Goal: Task Accomplishment & Management: Complete application form

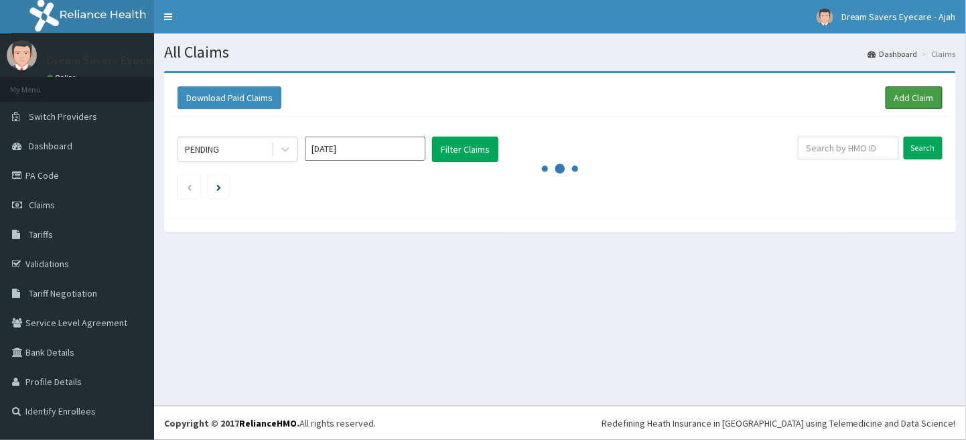
click at [900, 101] on link "Add Claim" at bounding box center [913, 97] width 57 height 23
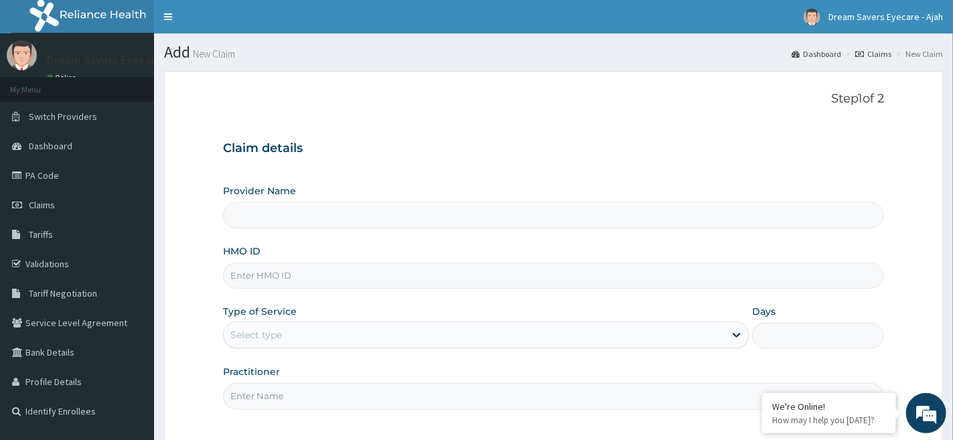
click at [390, 272] on input "HMO ID" at bounding box center [553, 275] width 661 height 26
type input "osl/10"
type input "Dream Savers Eyecare - Ikeja"
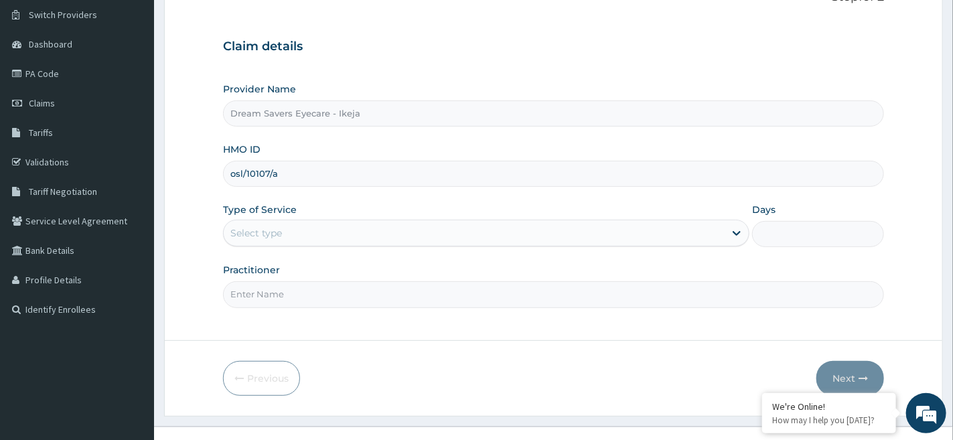
scroll to position [123, 0]
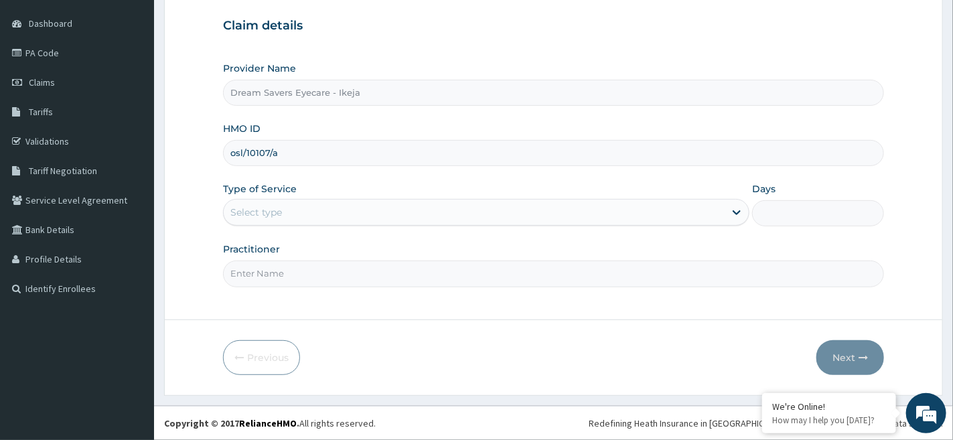
type input "osl/10107/a"
click at [338, 202] on div "Select type" at bounding box center [474, 212] width 501 height 21
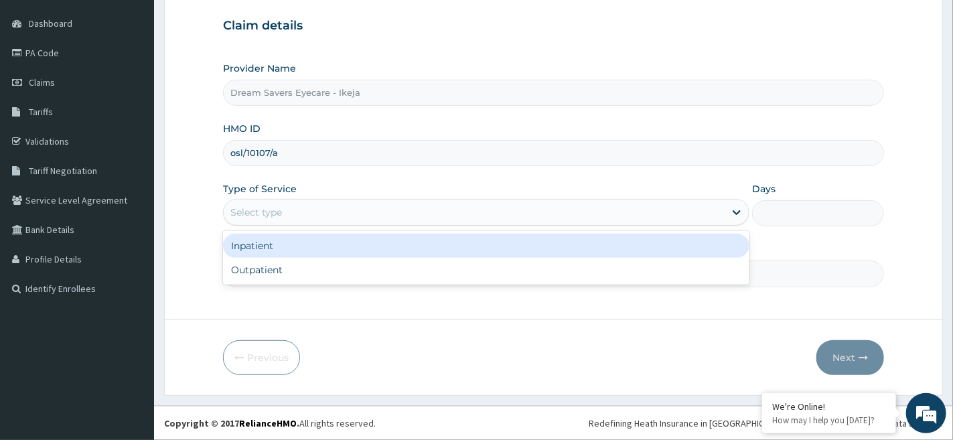
scroll to position [0, 0]
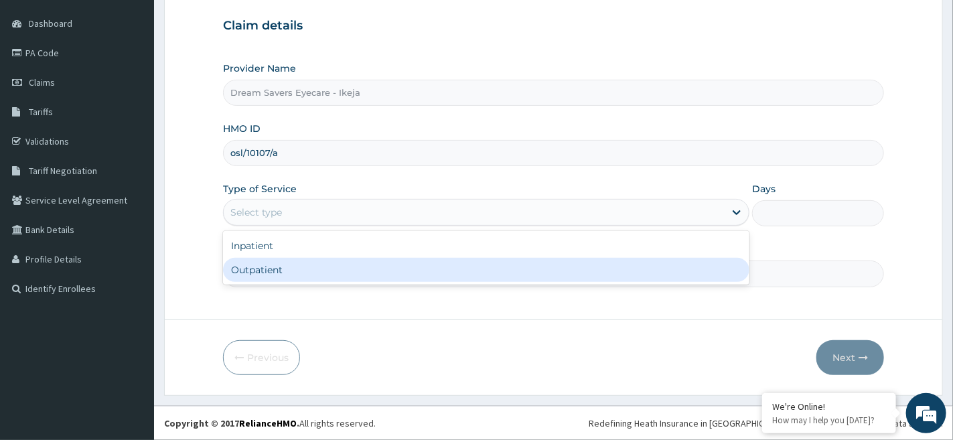
click at [305, 267] on div "Outpatient" at bounding box center [486, 270] width 526 height 24
type input "1"
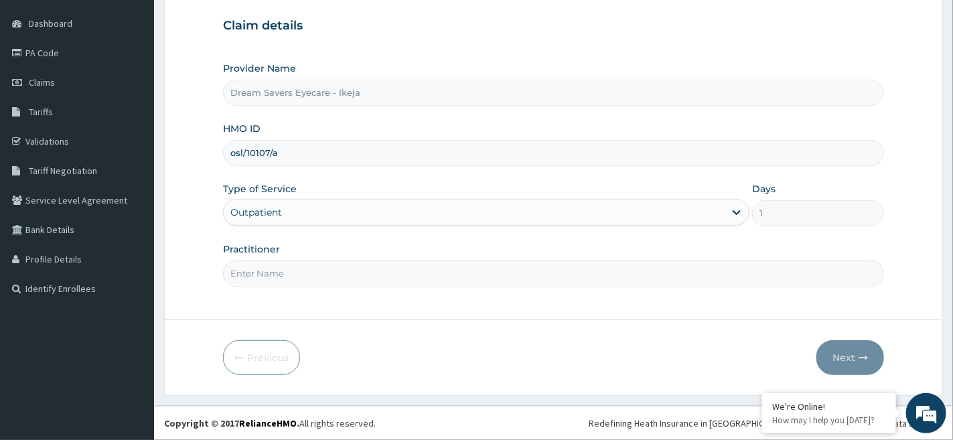
click at [273, 275] on input "Practitioner" at bounding box center [553, 273] width 661 height 26
type input "dr mmasi"
click at [843, 358] on button "Next" at bounding box center [850, 357] width 68 height 35
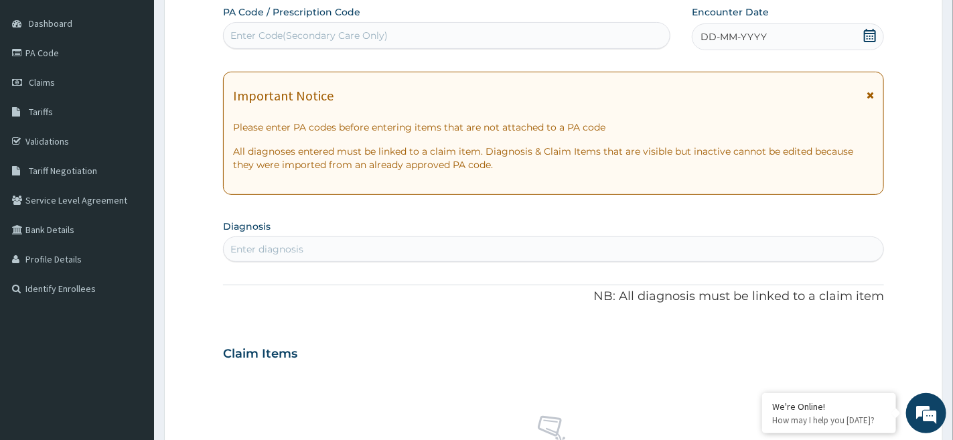
click at [307, 35] on div "Enter Code(Secondary Care Only)" at bounding box center [308, 35] width 157 height 13
click at [300, 33] on div "Enter Code(Secondary Care Only)" at bounding box center [308, 35] width 157 height 13
paste input "PA/9758BC"
type input "PA/9758BC"
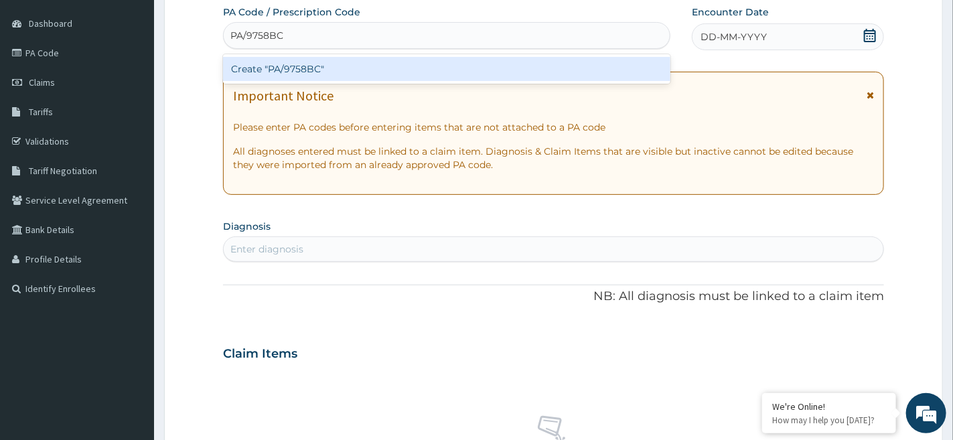
click at [275, 69] on div "Create "PA/9758BC"" at bounding box center [446, 69] width 447 height 24
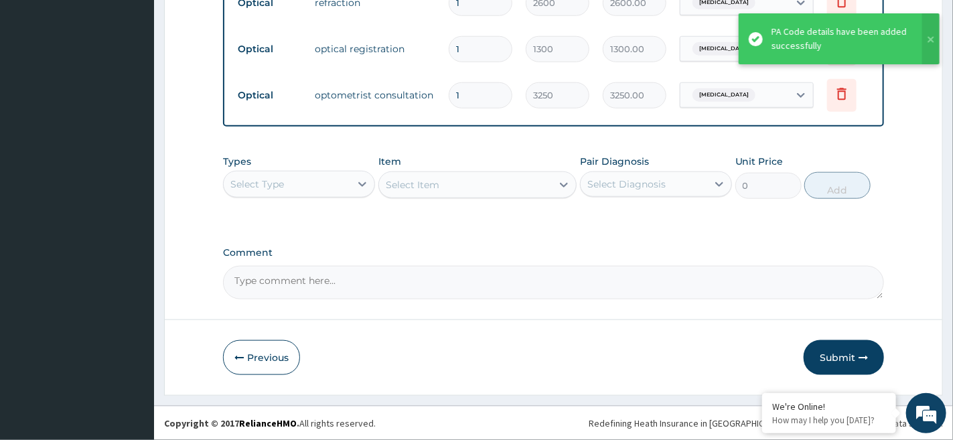
scroll to position [566, 0]
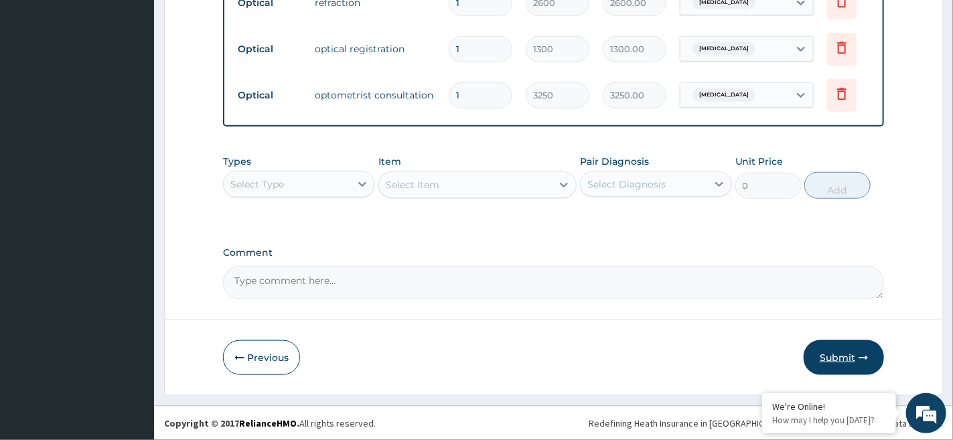
click at [826, 359] on button "Submit" at bounding box center [844, 357] width 80 height 35
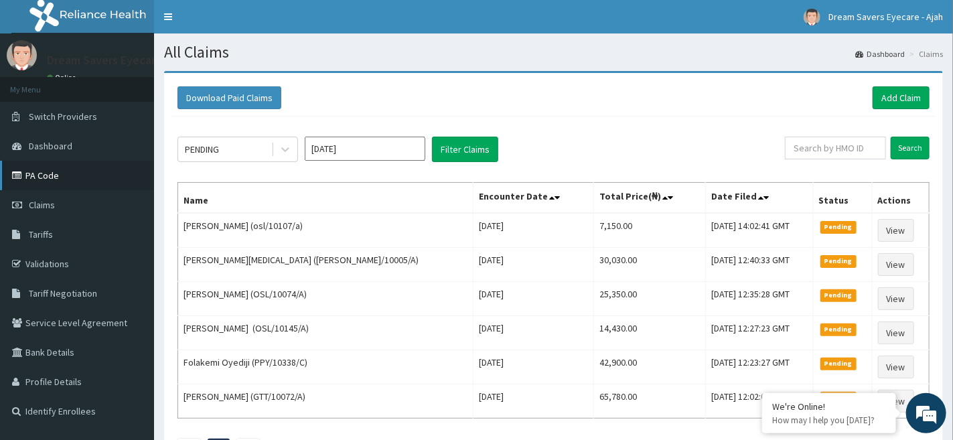
click at [91, 171] on link "PA Code" at bounding box center [77, 175] width 154 height 29
